Goal: Task Accomplishment & Management: Use online tool/utility

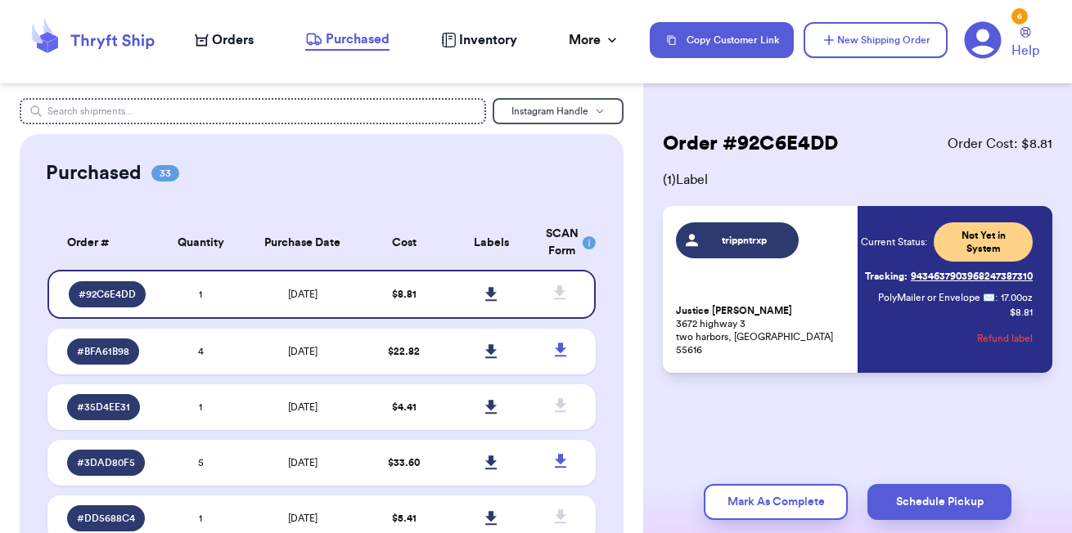
scroll to position [14, 0]
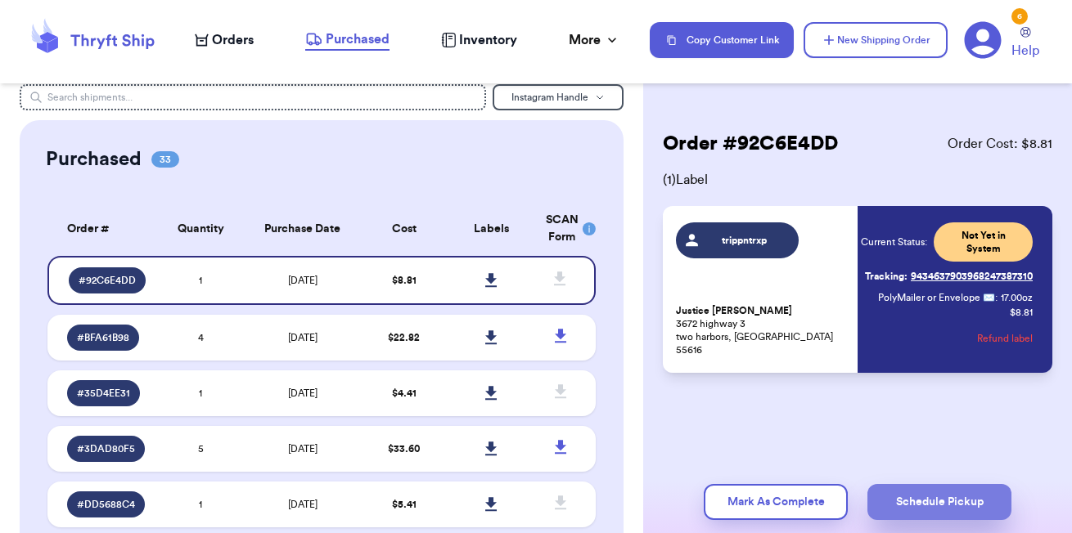
click at [933, 495] on button "Schedule Pickup" at bounding box center [939, 502] width 144 height 36
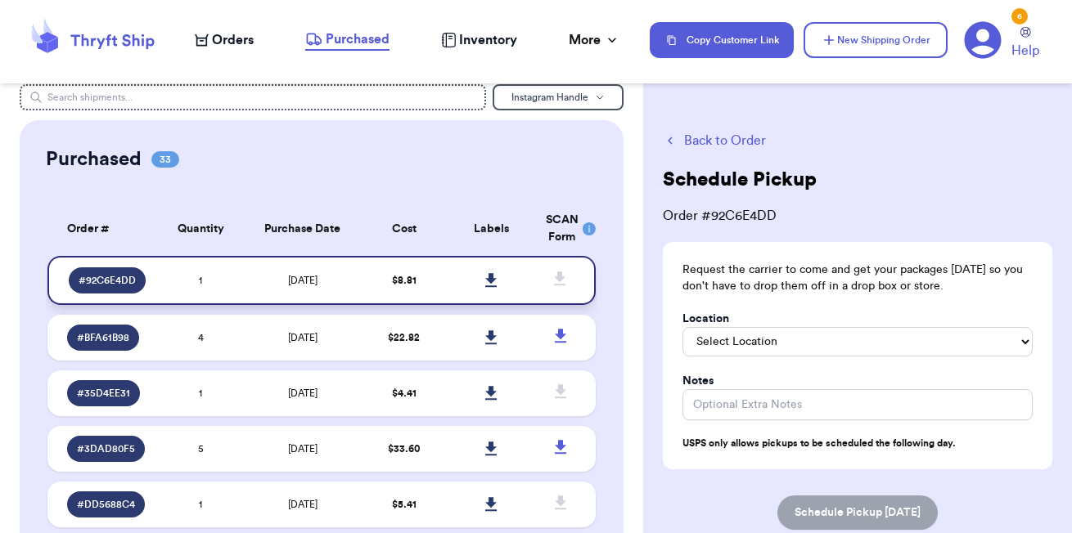
click at [438, 282] on td "$ 8.81" at bounding box center [404, 280] width 88 height 49
click at [704, 143] on button "Back to Order" at bounding box center [857, 141] width 389 height 20
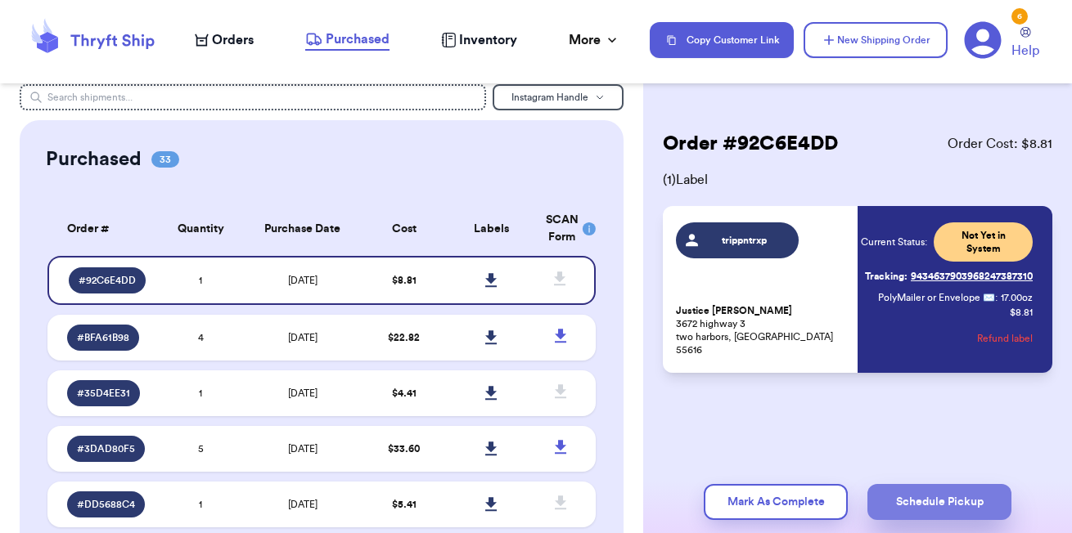
click at [945, 510] on button "Schedule Pickup" at bounding box center [939, 502] width 144 height 36
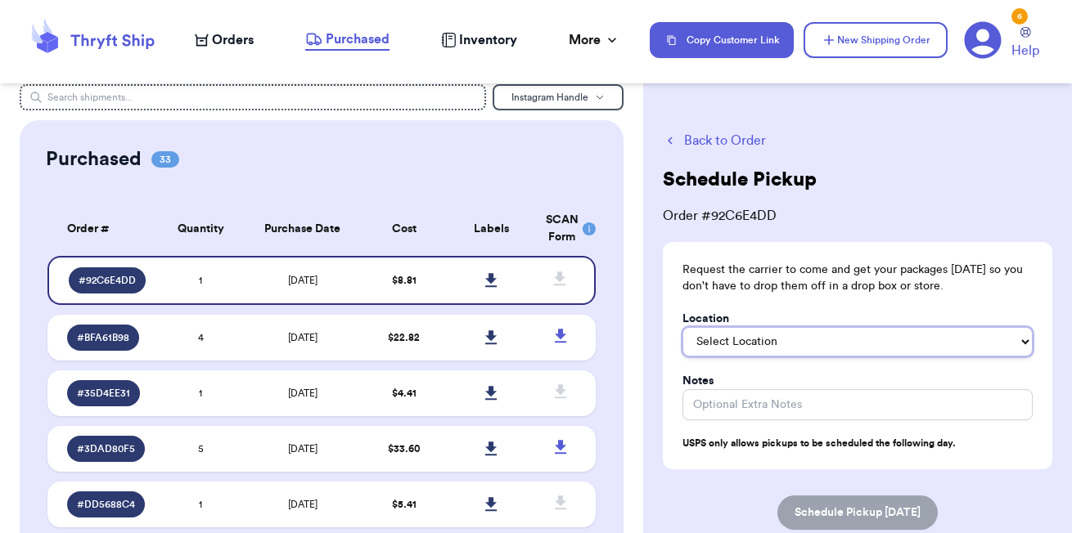
click at [912, 352] on select "Select Location In/At Mailbox On the Porch Front Door Back Door Side Door Knock…" at bounding box center [857, 341] width 350 height 29
select select "On the Porch"
click at [682, 327] on select "Select Location In/At Mailbox On the Porch Front Door Back Door Side Door Knock…" at bounding box center [857, 341] width 350 height 29
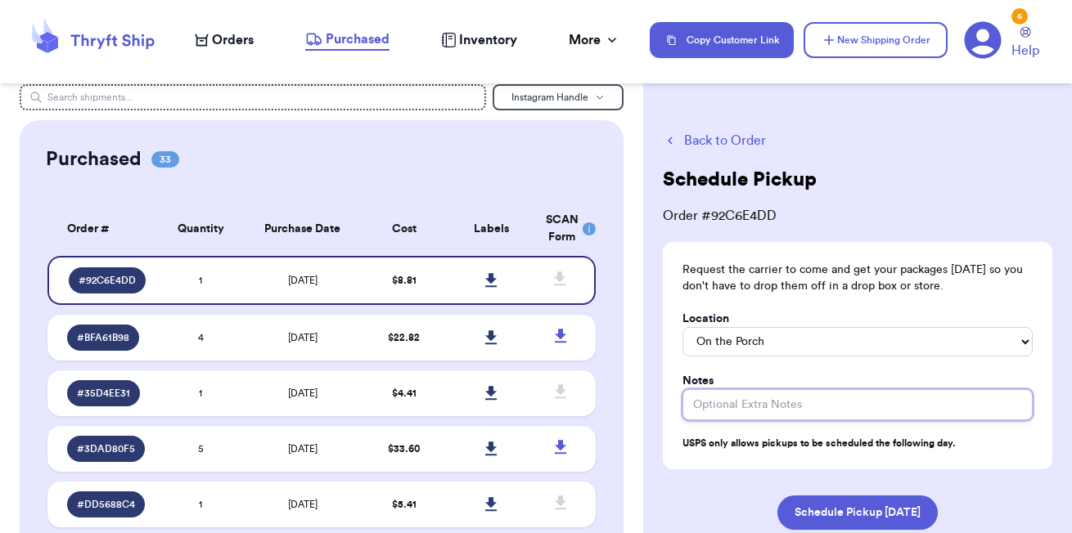
click at [797, 403] on input "Location" at bounding box center [857, 404] width 350 height 31
type input "thank you!"
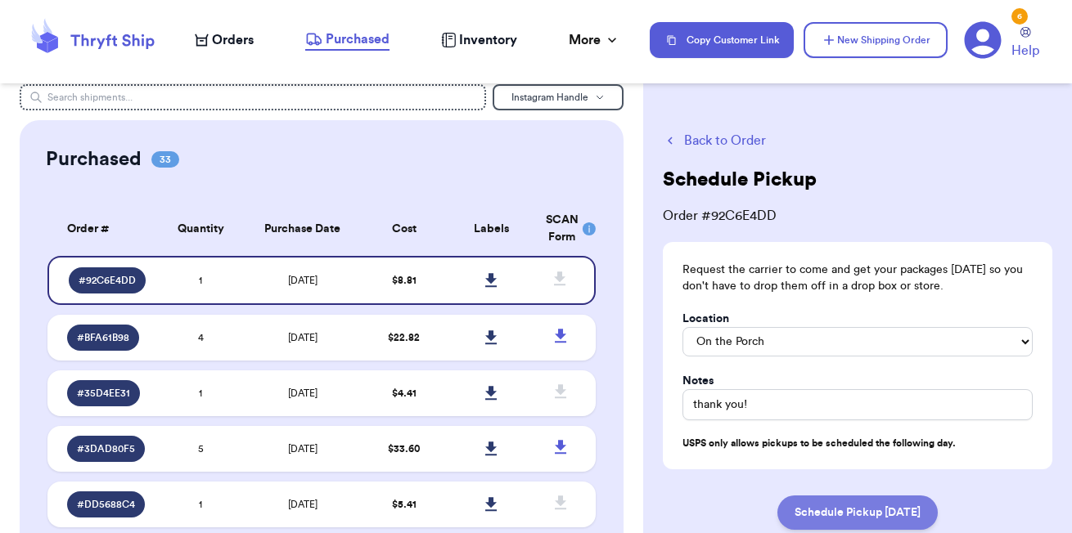
click at [853, 506] on button "Schedule Pickup [DATE]" at bounding box center [857, 513] width 160 height 34
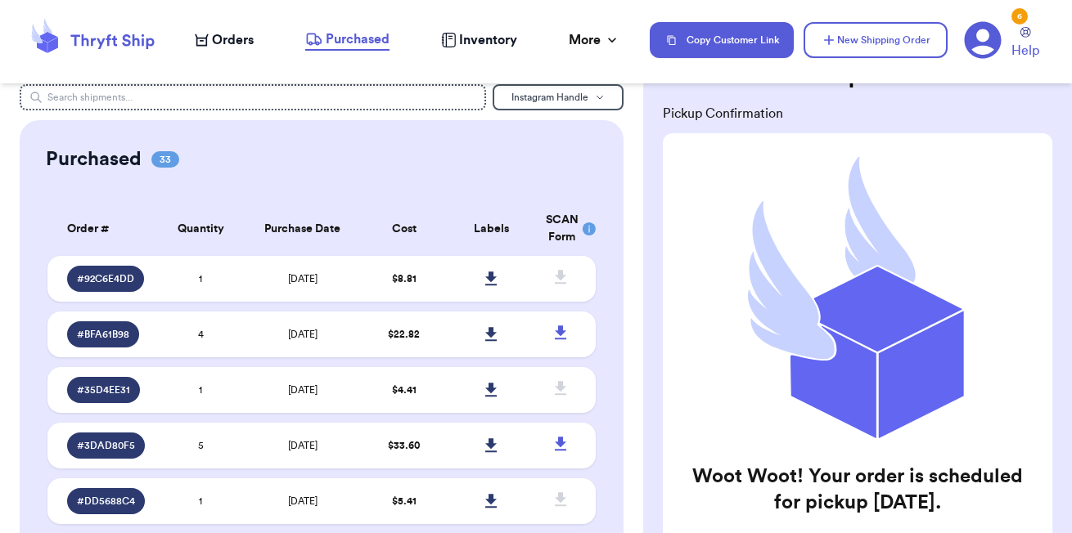
scroll to position [249, 0]
